Goal: Task Accomplishment & Management: Complete application form

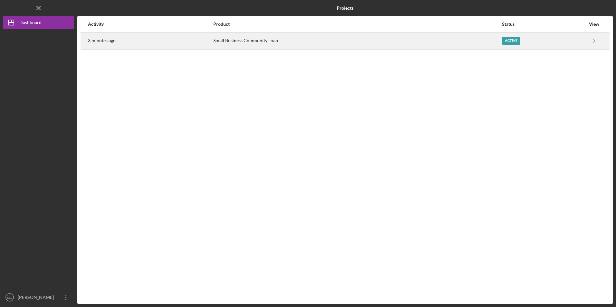
click at [251, 45] on div "Small Business Community Loan" at bounding box center [357, 41] width 288 height 16
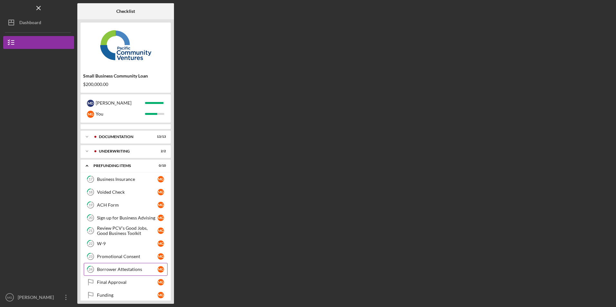
scroll to position [15, 0]
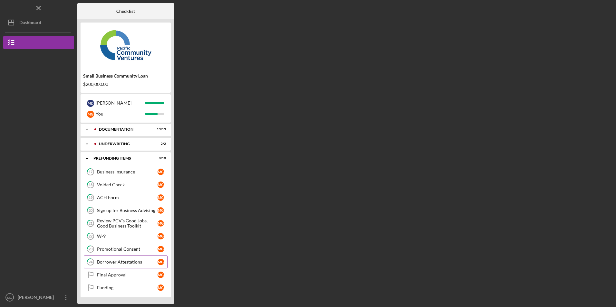
click at [117, 264] on div "Borrower Attestations" at bounding box center [127, 262] width 61 height 5
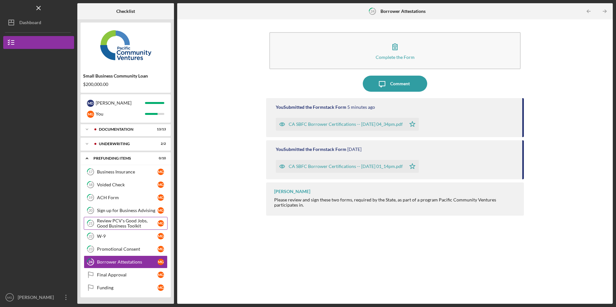
click at [111, 223] on div "Review PCV's Good Jobs, Good Business Toolkit" at bounding box center [127, 224] width 61 height 10
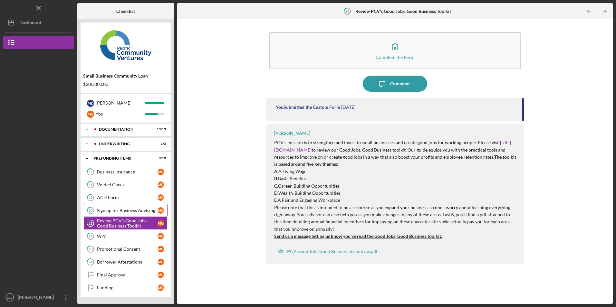
click at [114, 205] on link "20 Sign up for Business Advising M G" at bounding box center [126, 210] width 84 height 13
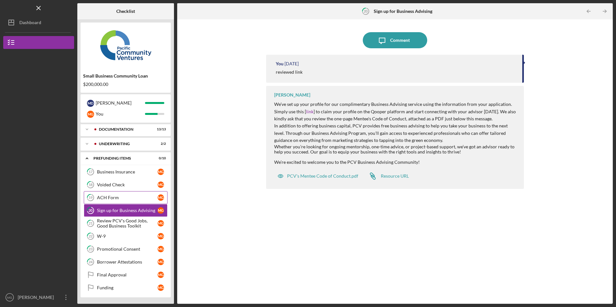
click at [105, 198] on div "ACH Form" at bounding box center [127, 197] width 61 height 5
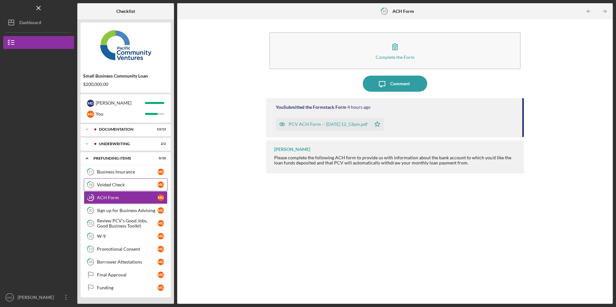
click at [110, 185] on div "Voided Check" at bounding box center [127, 184] width 61 height 5
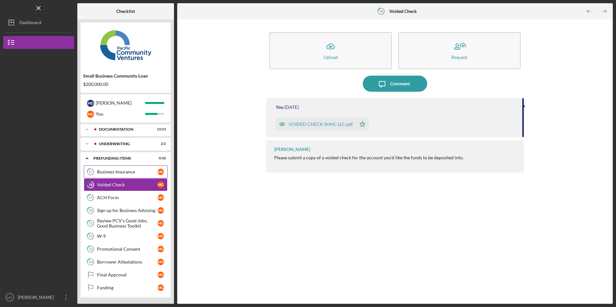
click at [116, 171] on div "Business Insurance" at bounding box center [127, 172] width 61 height 5
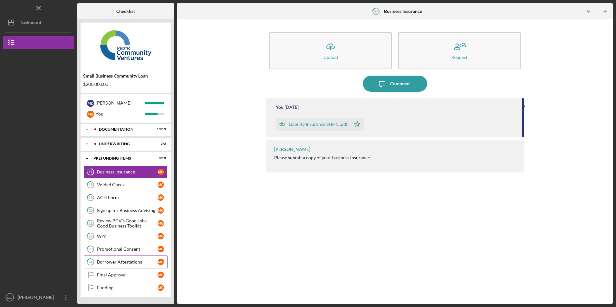
click at [117, 262] on div "Borrower Attestations" at bounding box center [127, 262] width 61 height 5
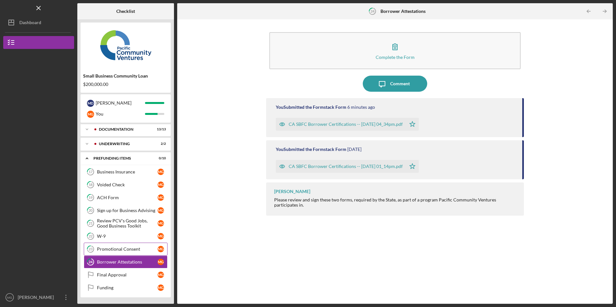
click at [115, 252] on div "Promotional Consent" at bounding box center [127, 249] width 61 height 5
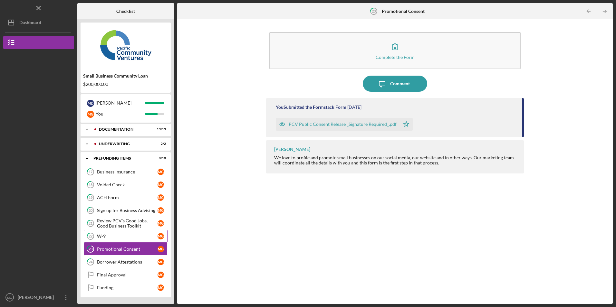
click at [113, 233] on link "22 W-9 M G" at bounding box center [126, 236] width 84 height 13
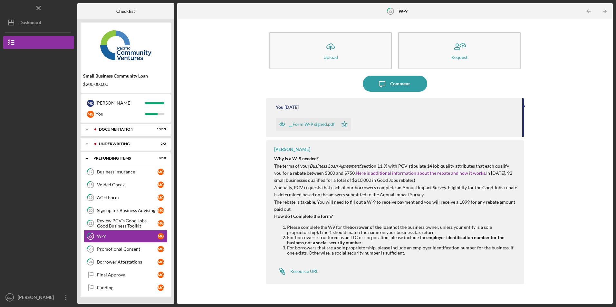
click at [304, 126] on div "__Form W-9 signed.pdf" at bounding box center [312, 124] width 46 height 5
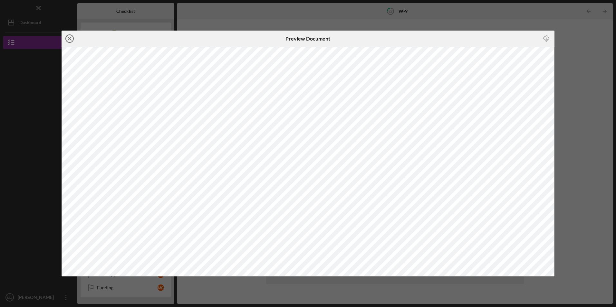
click at [68, 38] on icon "Icon/Close" at bounding box center [70, 39] width 16 height 16
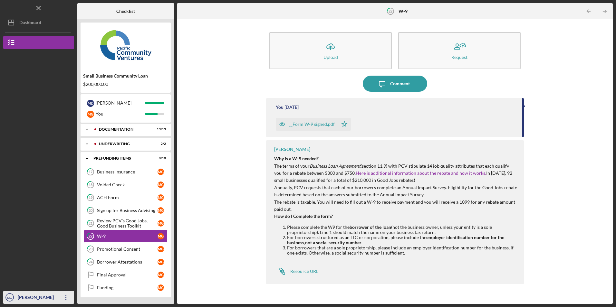
click at [64, 297] on icon "Icon/Overflow" at bounding box center [66, 298] width 16 height 16
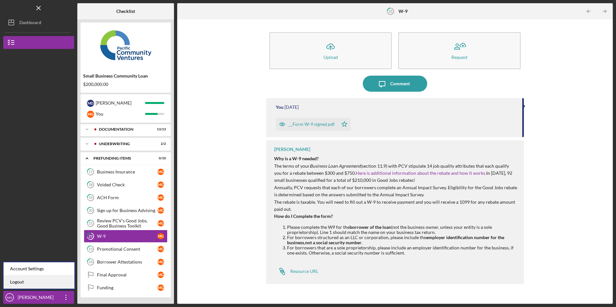
click at [50, 285] on link "Logout" at bounding box center [39, 282] width 71 height 13
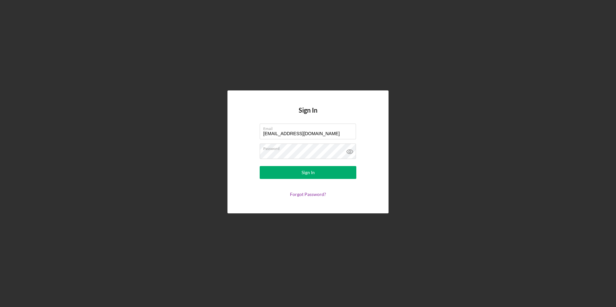
drag, startPoint x: 313, startPoint y: 135, endPoint x: 215, endPoint y: 125, distance: 98.5
click at [215, 125] on div "Sign In Email [EMAIL_ADDRESS][DOMAIN_NAME] Password Sign In Forgot Password?" at bounding box center [308, 152] width 610 height 304
type input "[EMAIL_ADDRESS][DOMAIN_NAME]"
click at [279, 174] on button "Sign In" at bounding box center [308, 172] width 97 height 13
